Goal: Information Seeking & Learning: Understand process/instructions

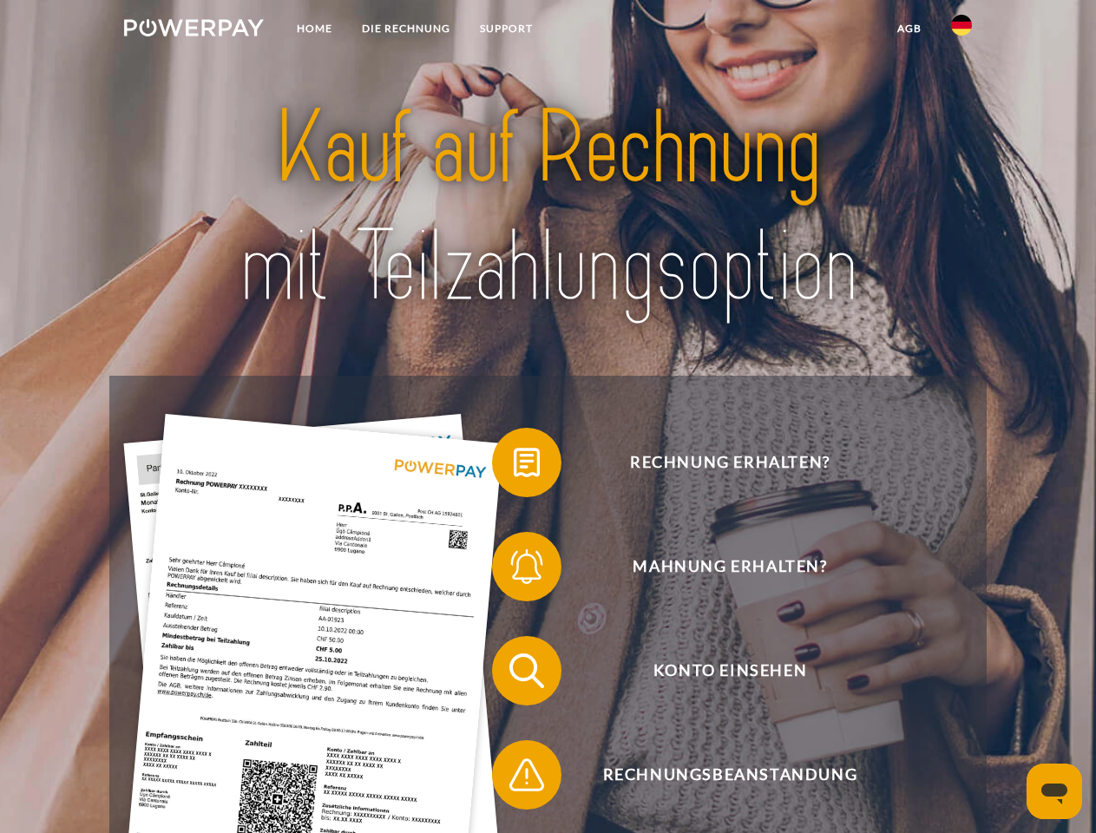
click at [193, 30] on img at bounding box center [194, 27] width 140 height 17
click at [961, 30] on img at bounding box center [961, 25] width 21 height 21
click at [908, 29] on link "agb" at bounding box center [909, 28] width 54 height 31
click at [514, 466] on span at bounding box center [500, 462] width 87 height 87
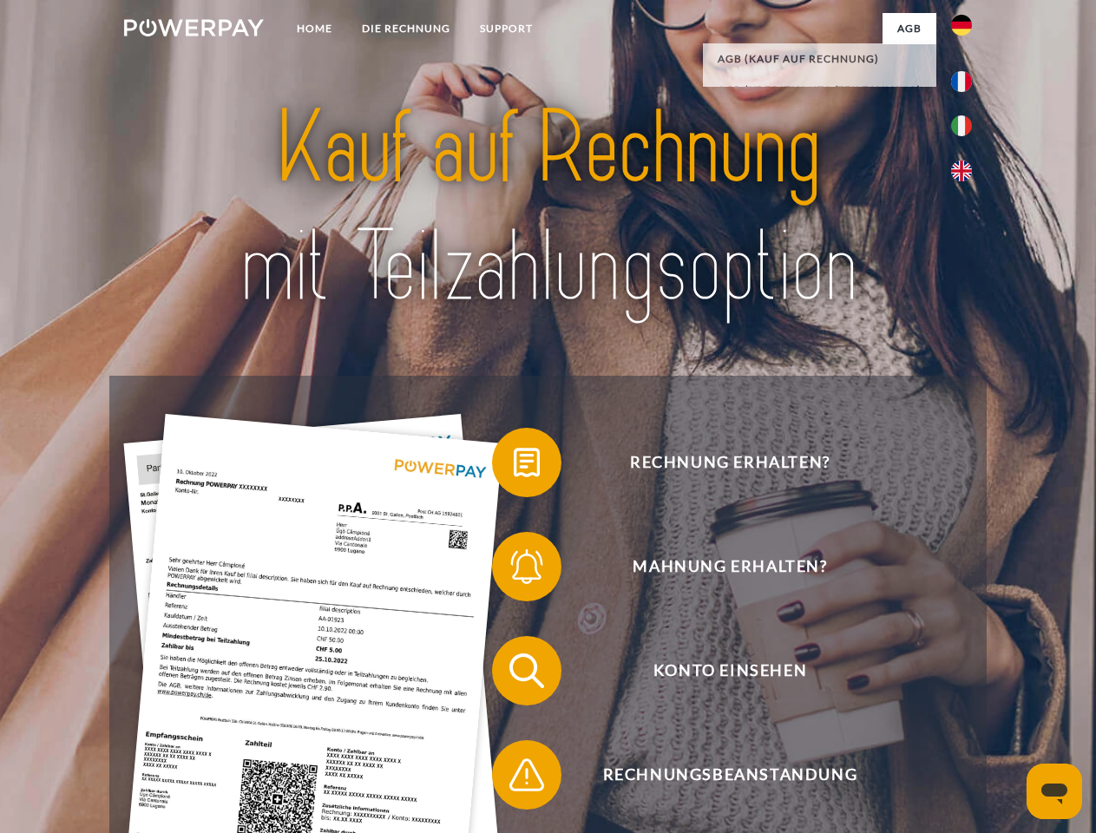
click at [514, 570] on span at bounding box center [500, 566] width 87 height 87
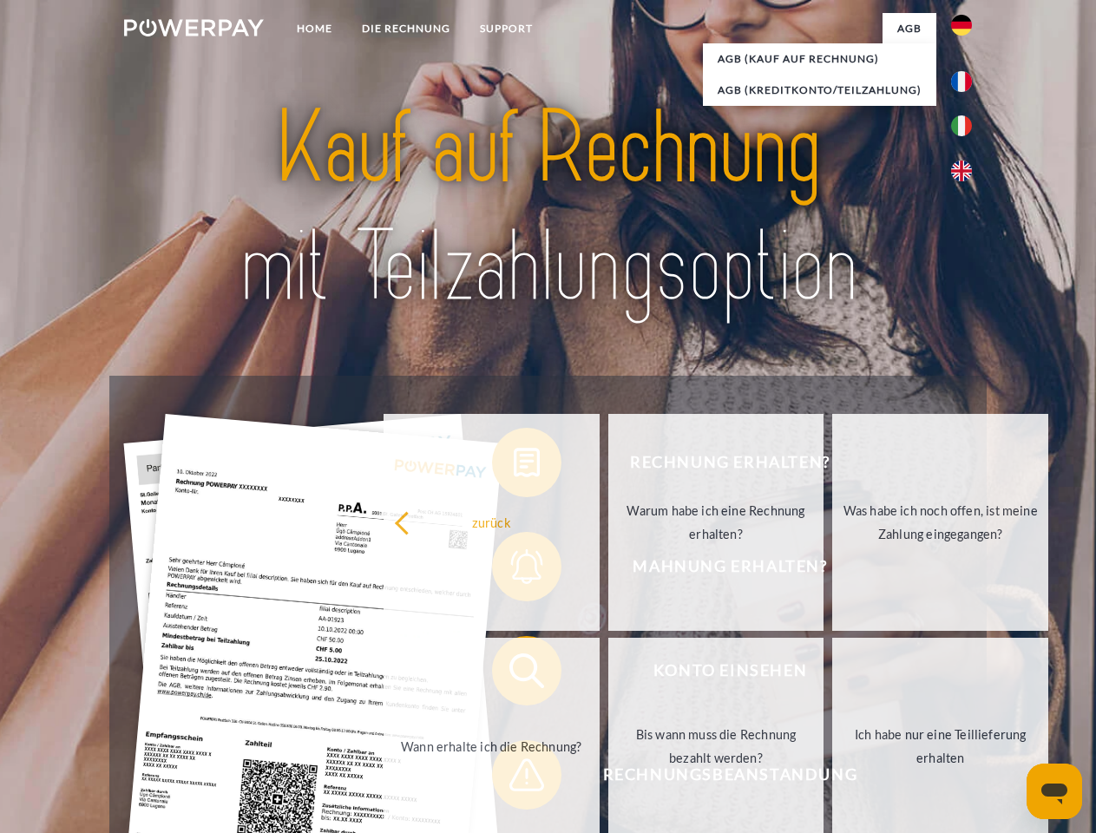
click at [608, 674] on link "Bis wann muss die Rechnung bezahlt werden?" at bounding box center [716, 746] width 216 height 217
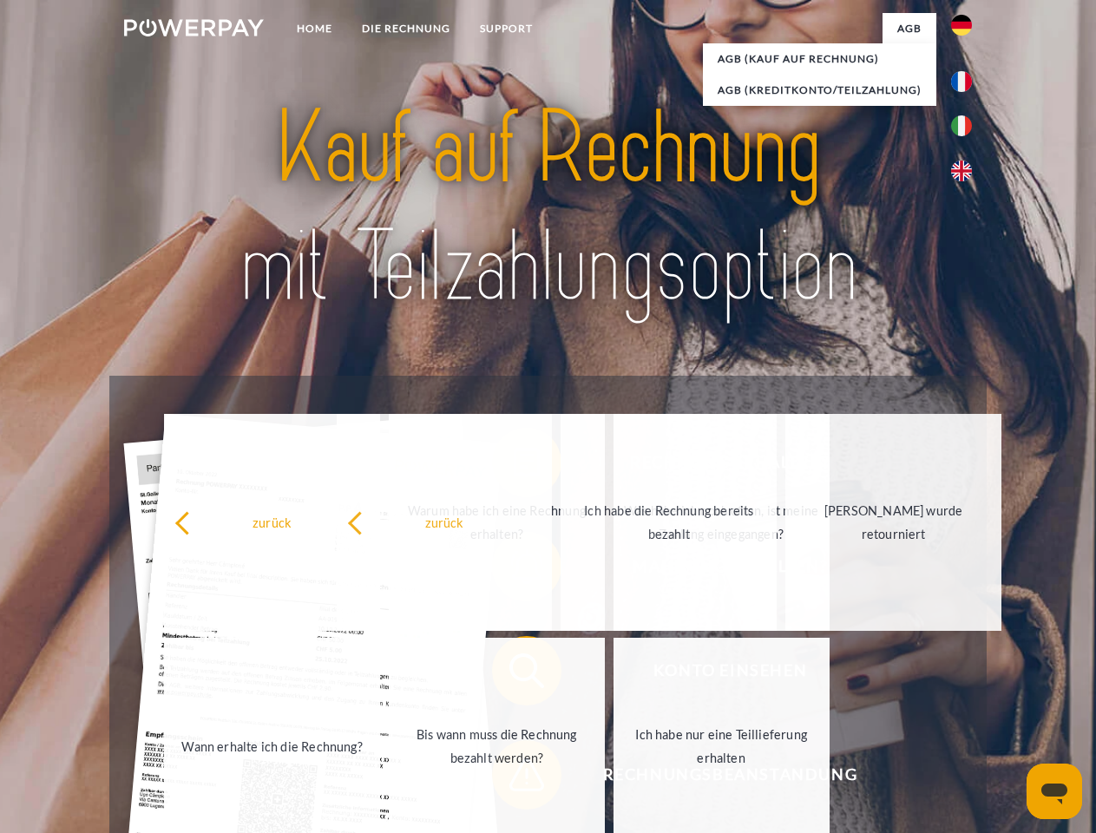
click at [514, 778] on span at bounding box center [500, 774] width 87 height 87
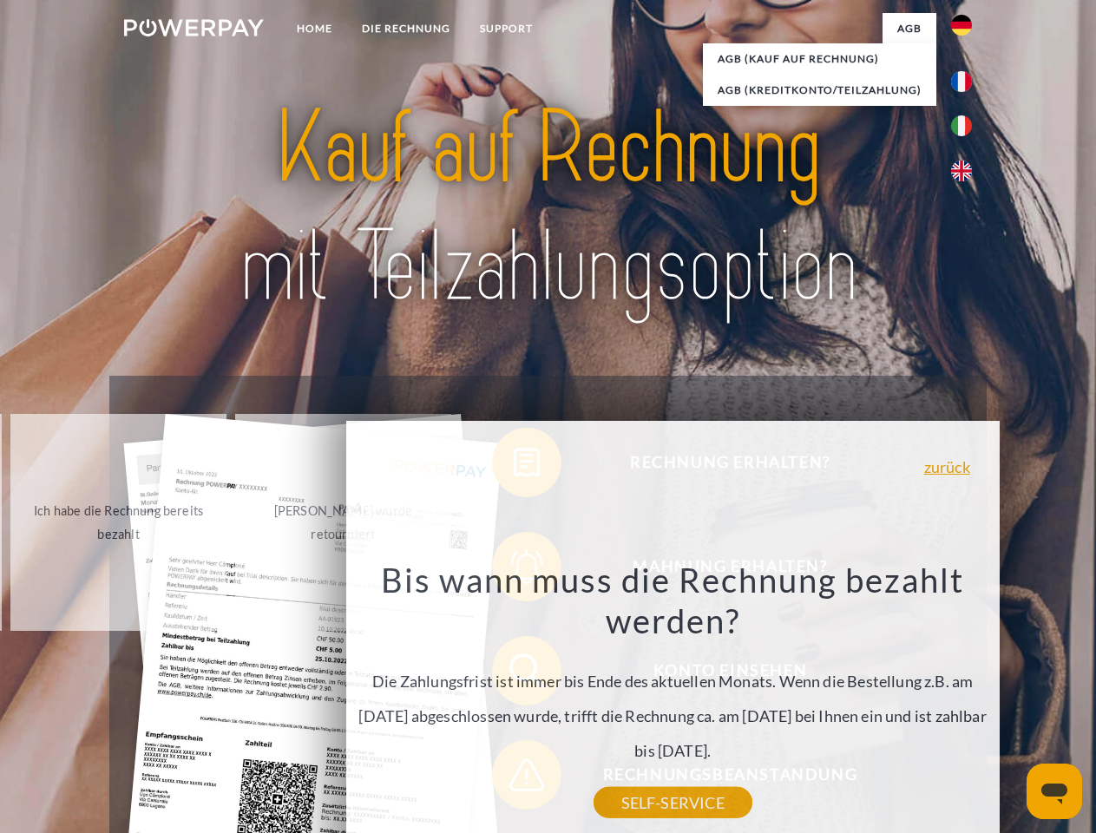
click at [1054, 791] on icon "Messaging-Fenster öffnen" at bounding box center [1054, 793] width 26 height 21
